Goal: Task Accomplishment & Management: Use online tool/utility

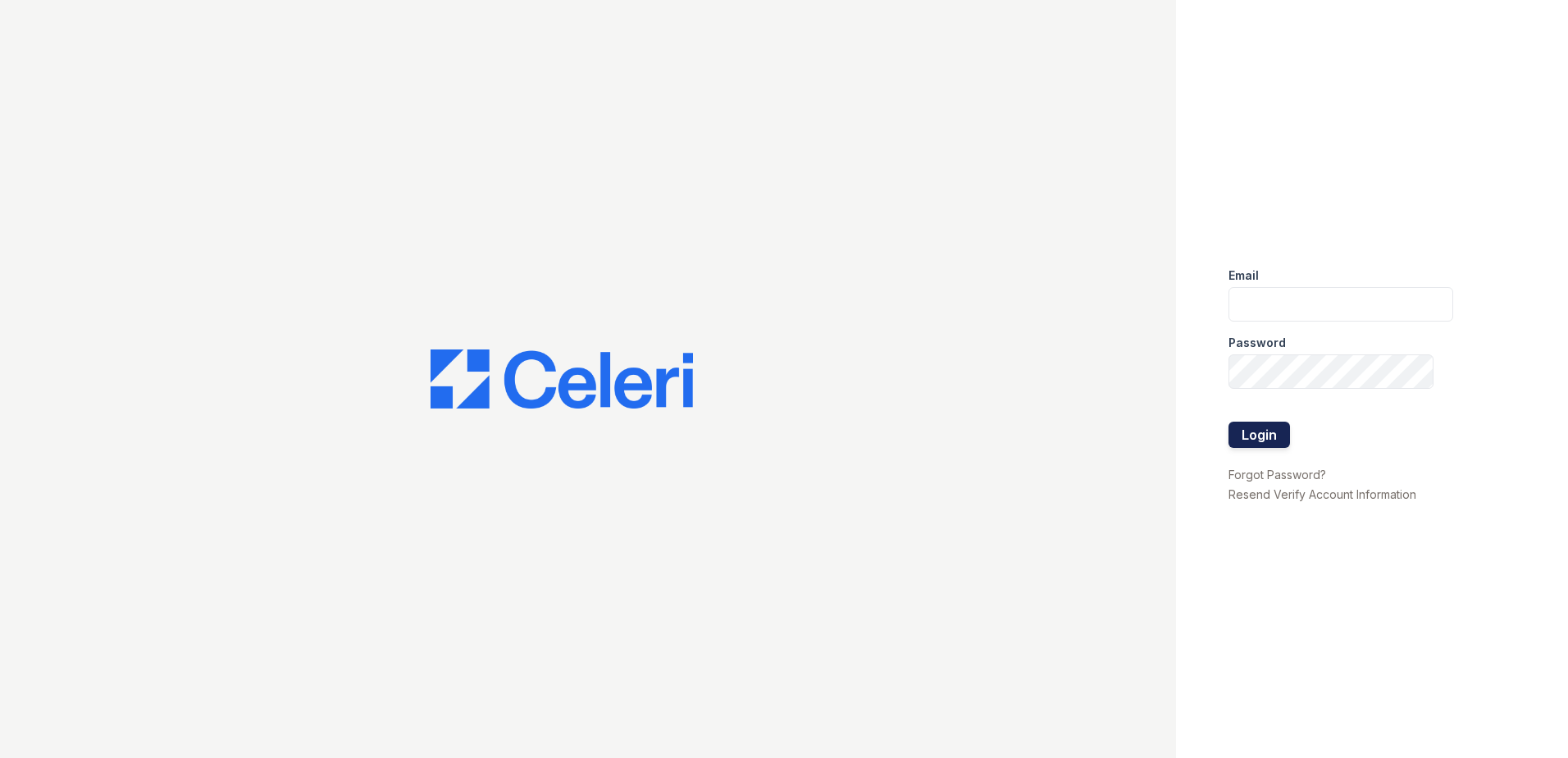
type input "[EMAIL_ADDRESS][DOMAIN_NAME]"
click at [1276, 430] on button "Login" at bounding box center [1258, 434] width 61 height 26
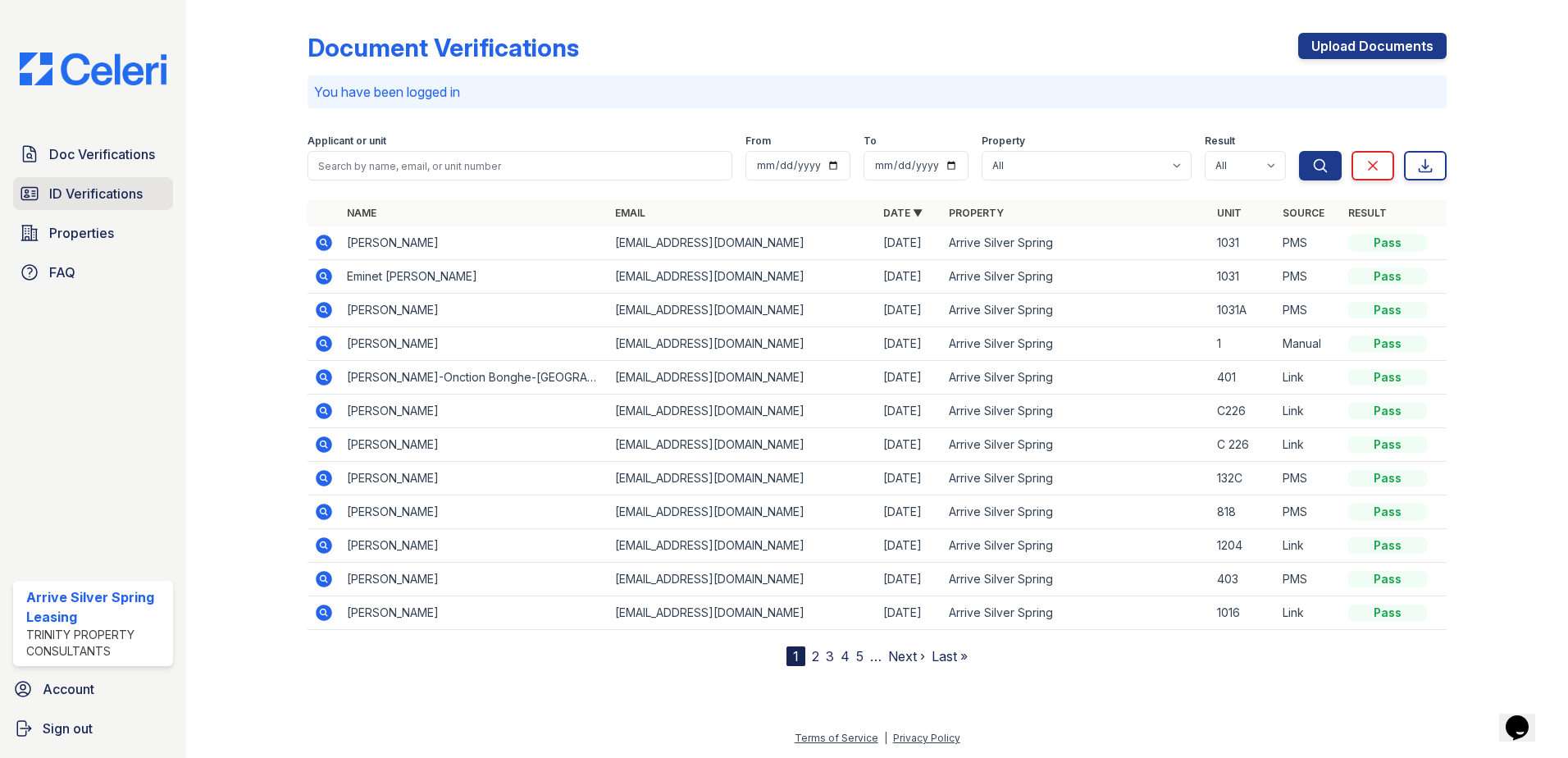
click at [108, 188] on span "ID Verifications" at bounding box center [95, 193] width 93 height 19
